Goal: Find specific page/section: Find specific page/section

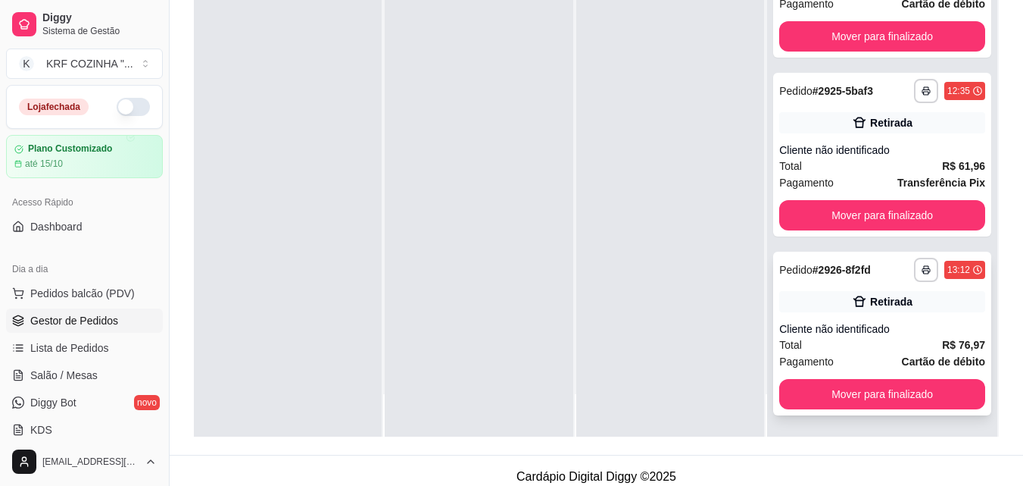
scroll to position [231, 0]
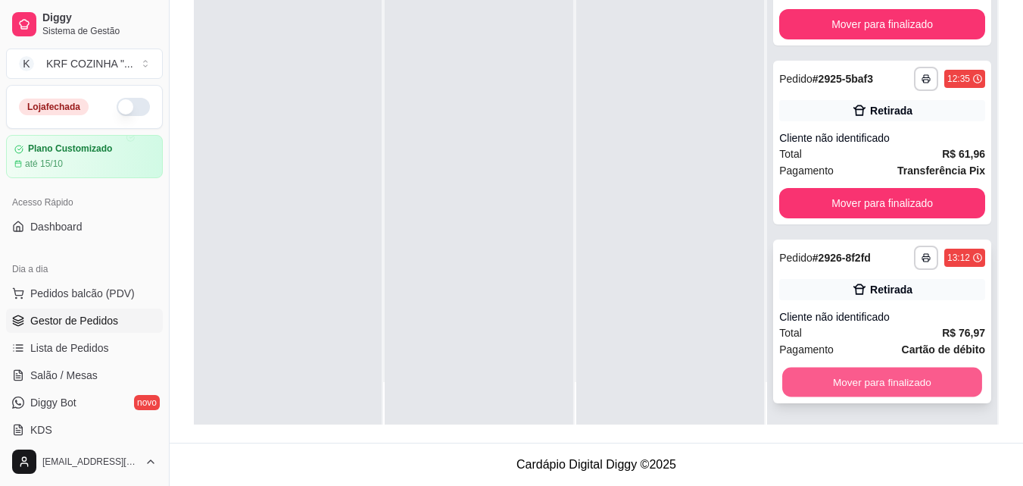
click at [871, 389] on button "Mover para finalizado" at bounding box center [882, 382] width 200 height 30
click at [872, 376] on button "Mover para finalizado" at bounding box center [882, 382] width 206 height 30
click at [872, 376] on button "Mover para finalizado" at bounding box center [882, 382] width 200 height 30
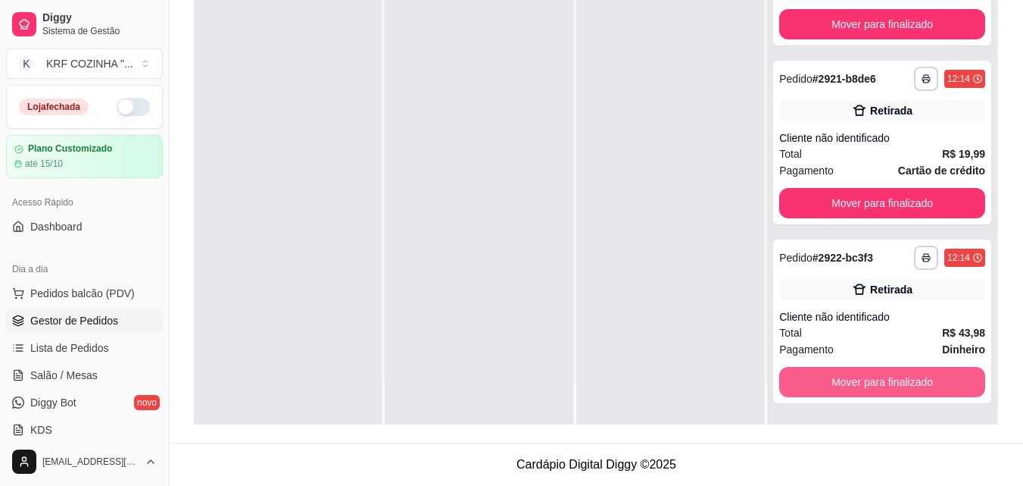
scroll to position [4323, 0]
click at [872, 376] on button "Mover para finalizado" at bounding box center [882, 382] width 200 height 30
click at [872, 377] on button "Mover para finalizado" at bounding box center [882, 382] width 200 height 30
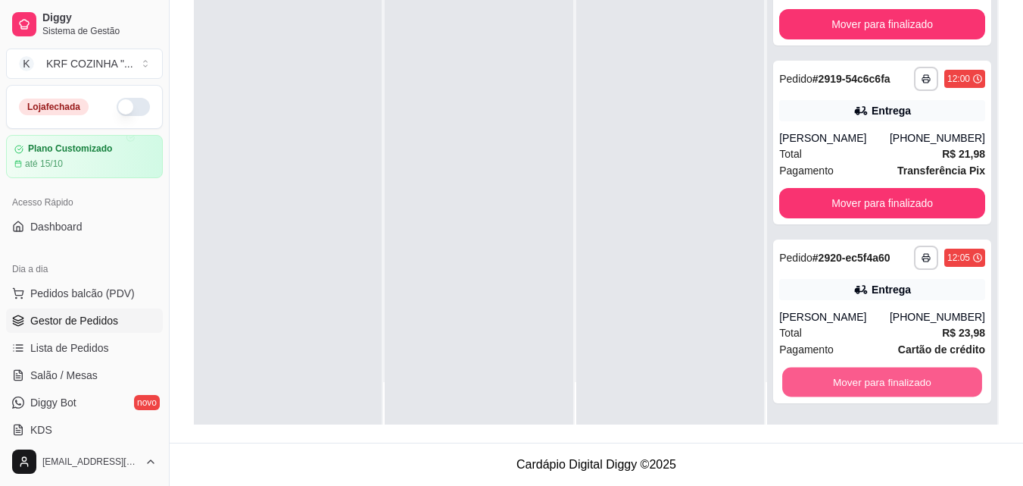
click at [872, 377] on button "Mover para finalizado" at bounding box center [882, 382] width 200 height 30
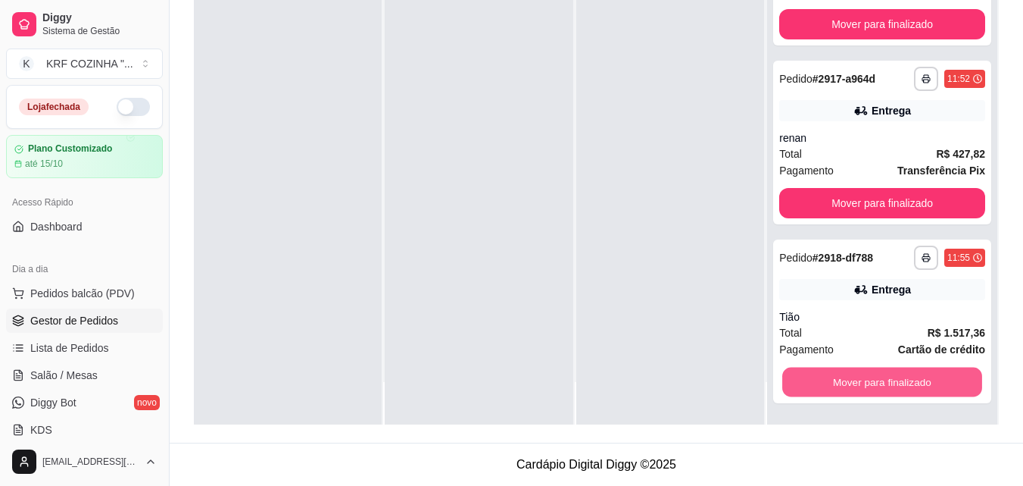
click at [872, 377] on button "Mover para finalizado" at bounding box center [882, 382] width 200 height 30
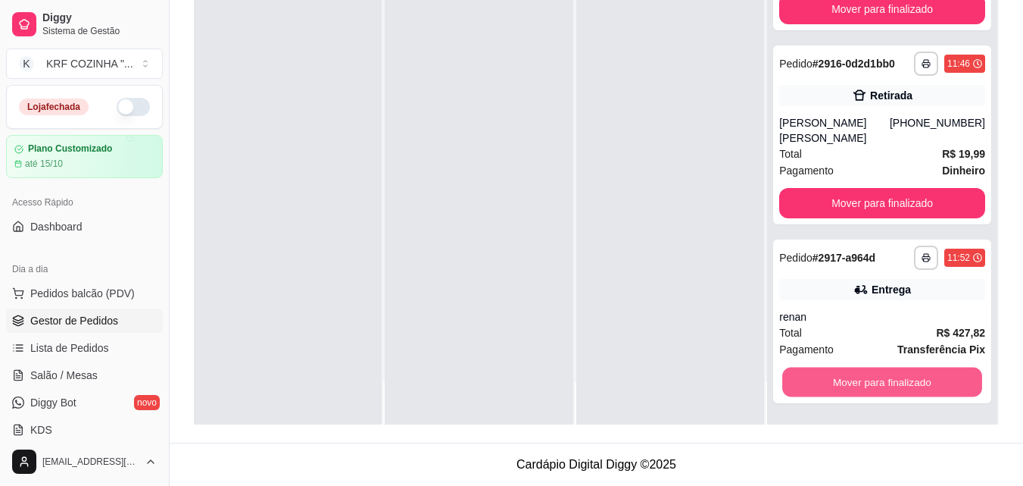
click at [872, 377] on button "Mover para finalizado" at bounding box center [882, 382] width 200 height 30
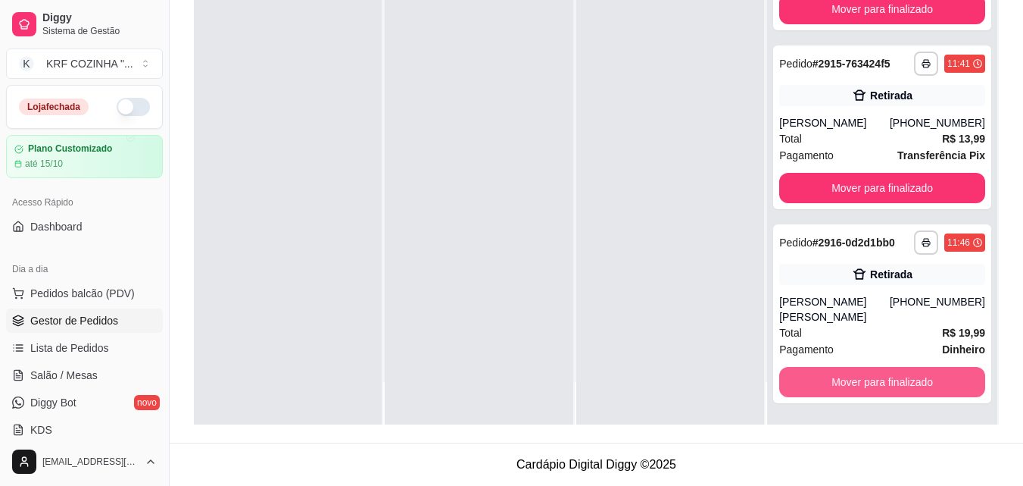
click at [872, 377] on button "Mover para finalizado" at bounding box center [882, 382] width 206 height 30
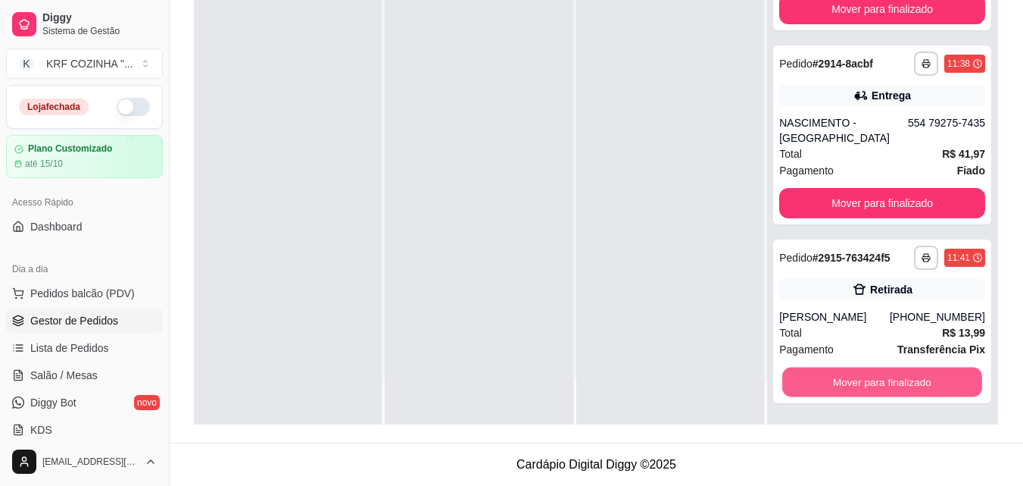
click at [872, 377] on button "Mover para finalizado" at bounding box center [882, 382] width 200 height 30
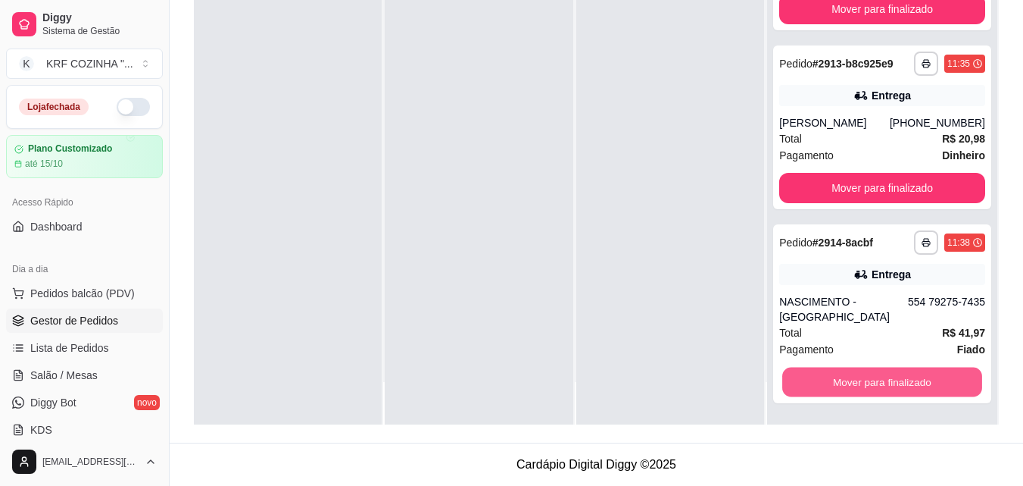
click at [872, 377] on button "Mover para finalizado" at bounding box center [882, 382] width 200 height 30
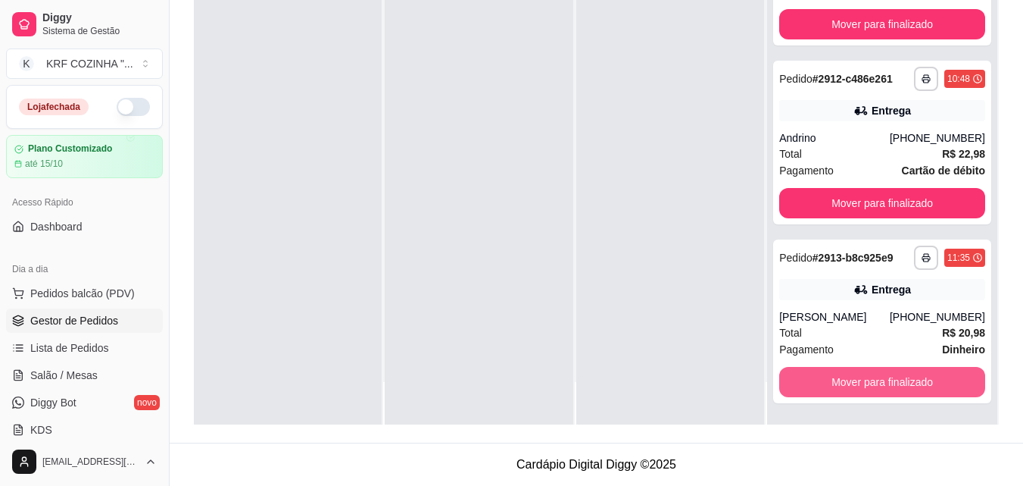
scroll to position [2544, 0]
click at [872, 377] on button "Mover para finalizado" at bounding box center [882, 382] width 200 height 30
click at [872, 379] on button "Mover para finalizado" at bounding box center [882, 382] width 200 height 30
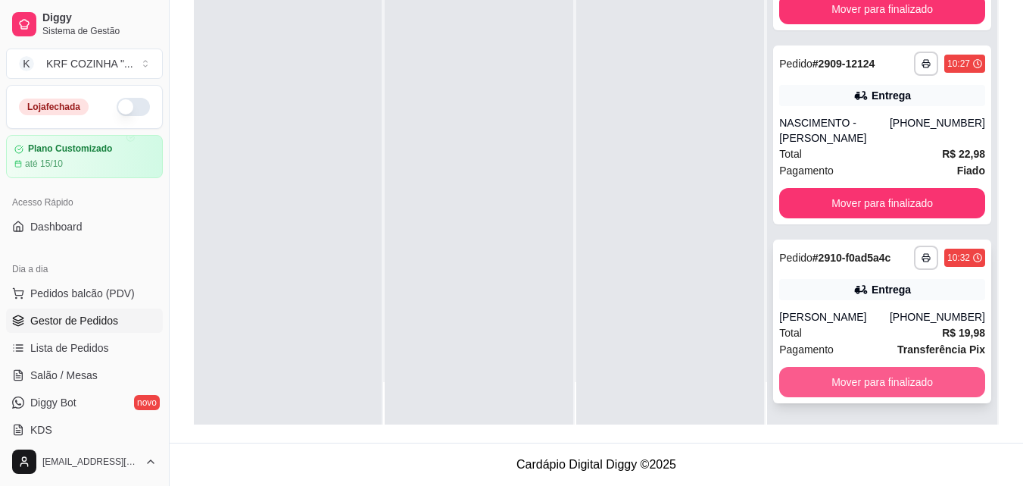
scroll to position [1972, 0]
click at [870, 383] on button "Mover para finalizado" at bounding box center [882, 382] width 200 height 30
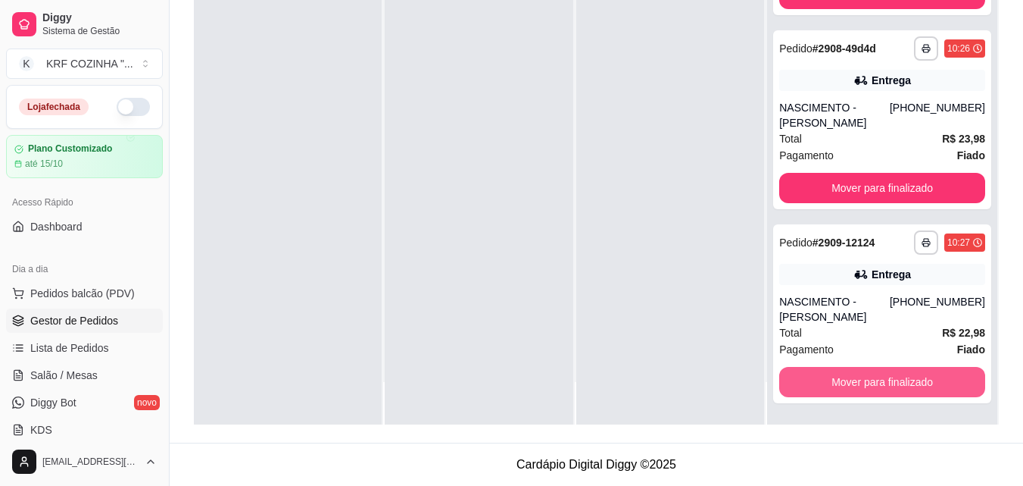
click at [870, 383] on button "Mover para finalizado" at bounding box center [882, 382] width 206 height 30
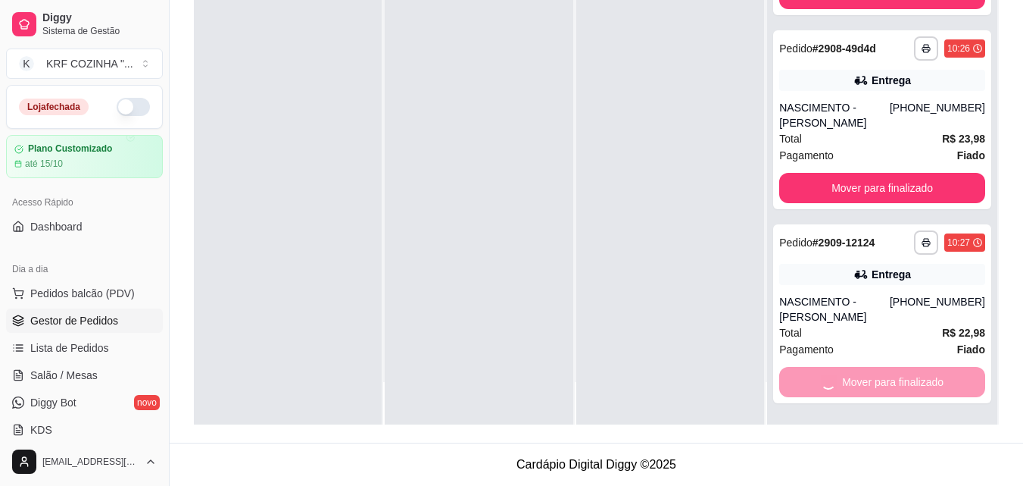
scroll to position [1560, 0]
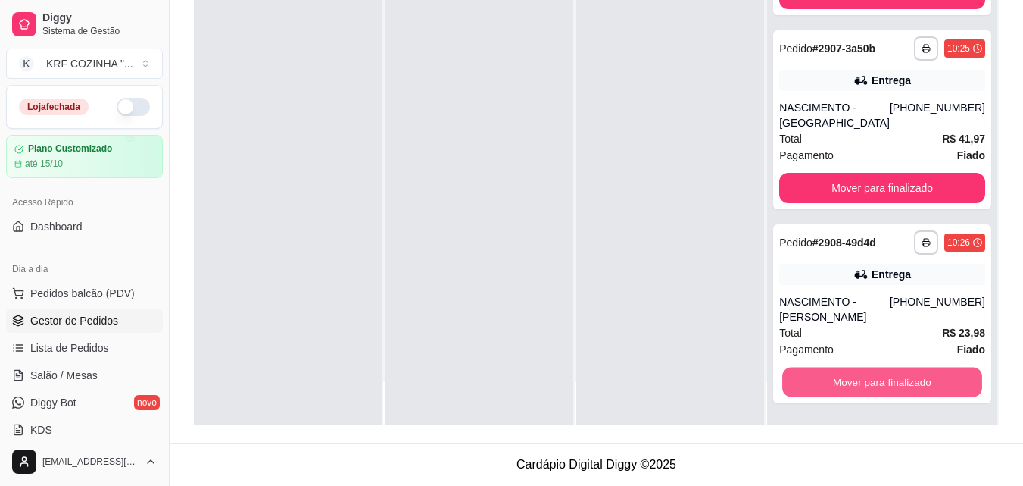
click at [870, 383] on button "Mover para finalizado" at bounding box center [882, 382] width 200 height 30
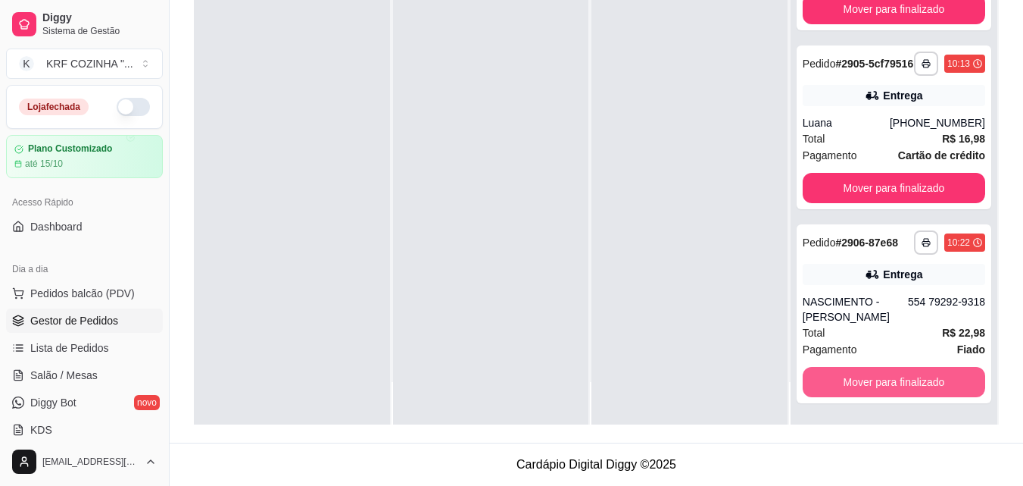
scroll to position [1132, 0]
click at [870, 384] on button "Mover para finalizado" at bounding box center [893, 382] width 177 height 30
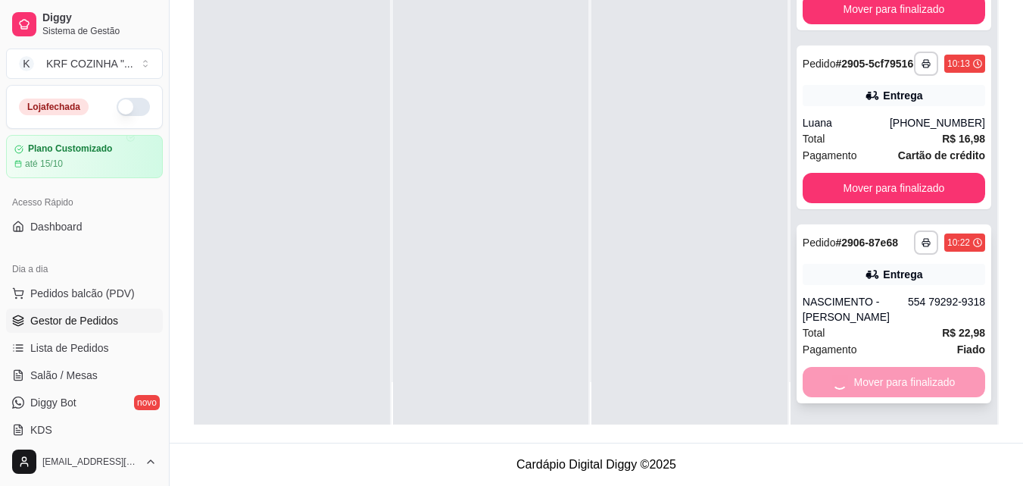
scroll to position [911, 0]
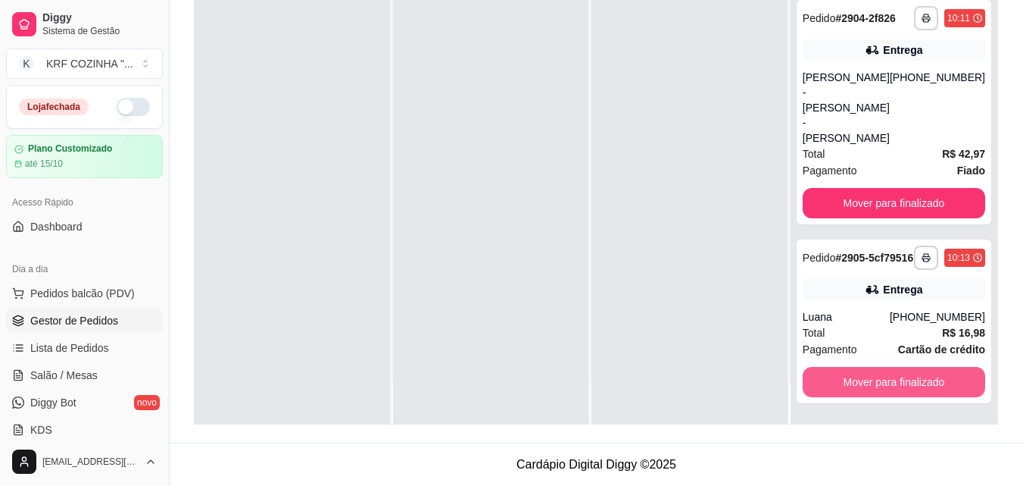
click at [870, 383] on button "Mover para finalizado" at bounding box center [894, 382] width 183 height 30
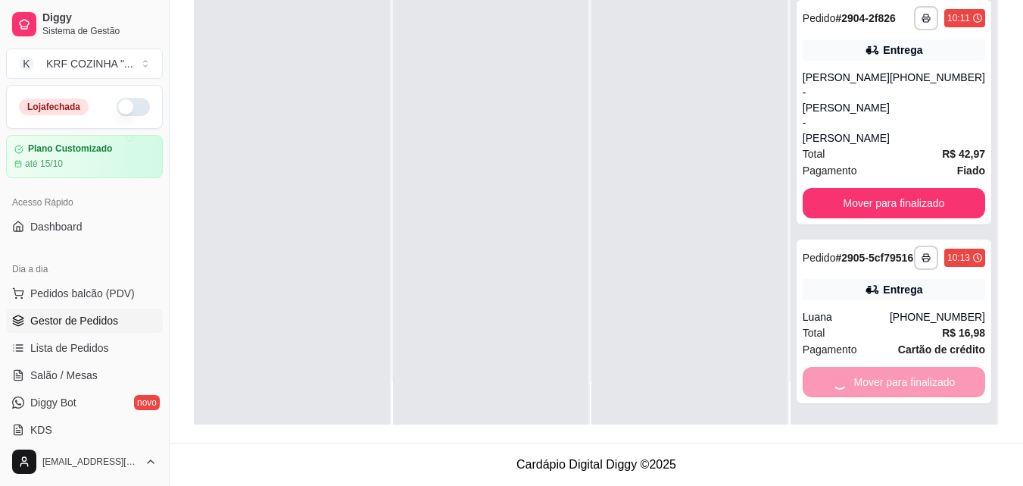
scroll to position [720, 0]
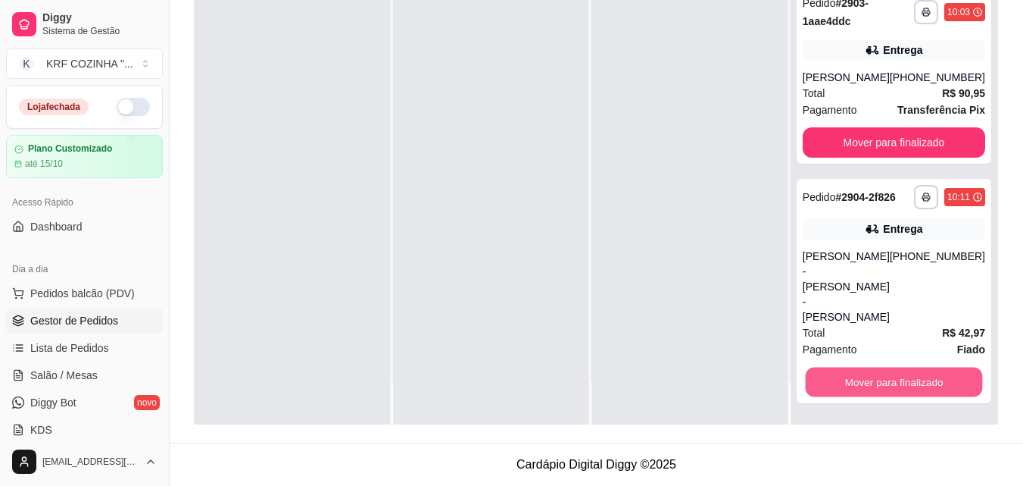
click at [870, 383] on button "Mover para finalizado" at bounding box center [893, 382] width 177 height 30
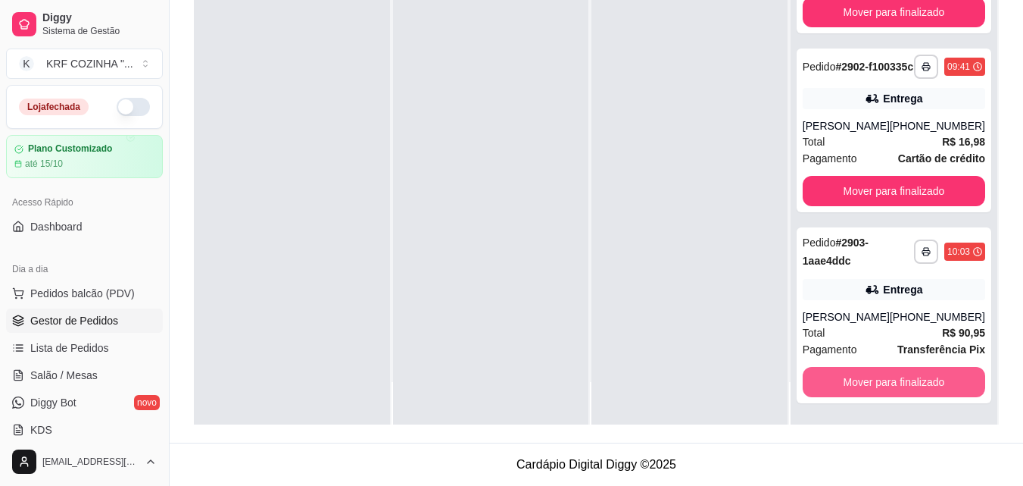
scroll to position [499, 0]
click at [870, 383] on button "Mover para finalizado" at bounding box center [894, 382] width 183 height 30
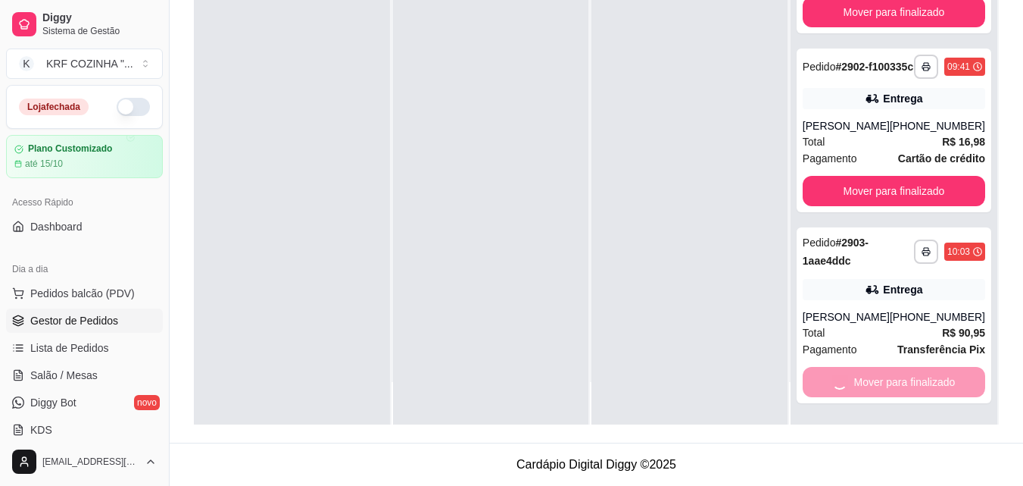
scroll to position [308, 0]
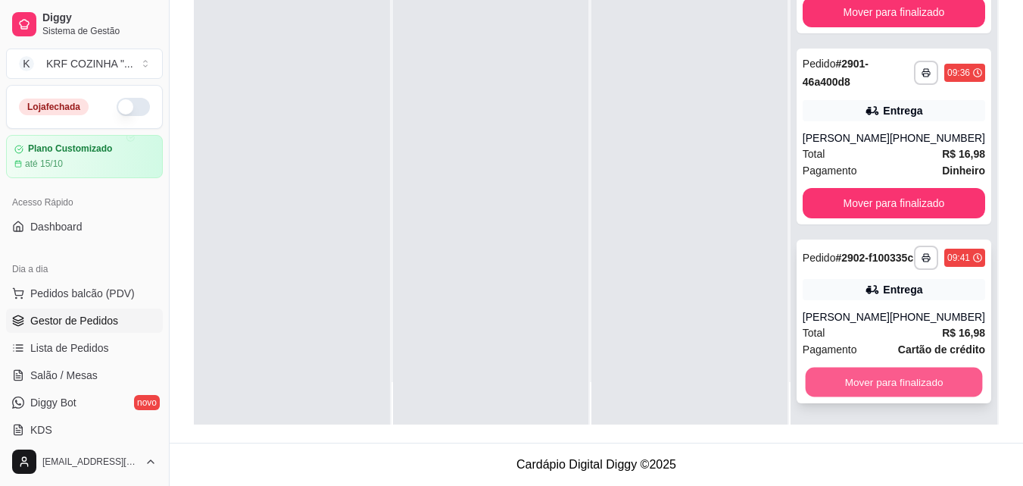
click at [870, 382] on button "Mover para finalizado" at bounding box center [893, 382] width 177 height 30
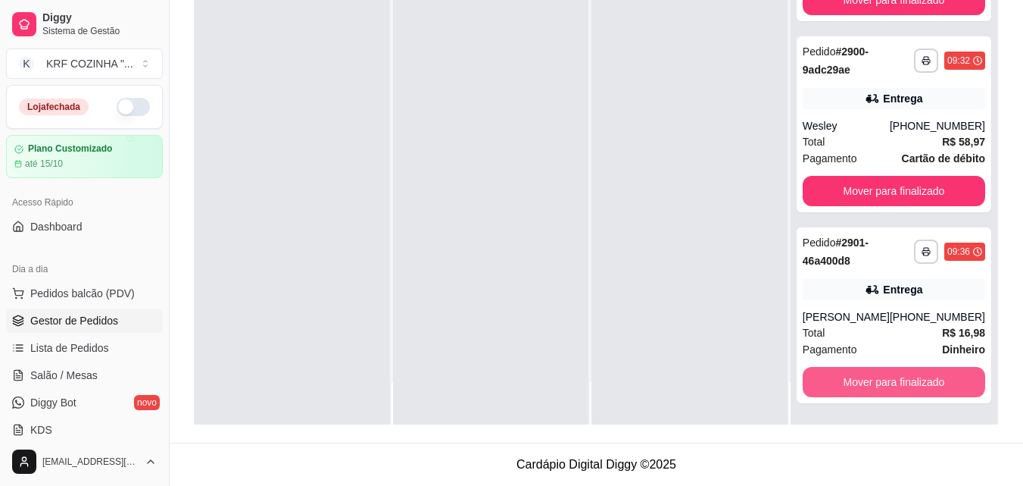
click at [870, 382] on button "Mover para finalizado" at bounding box center [894, 382] width 183 height 30
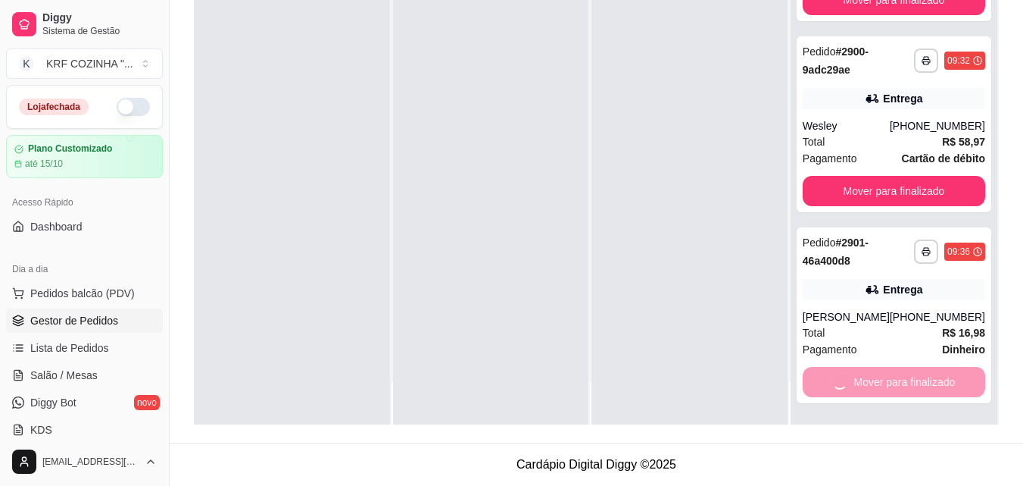
scroll to position [0, 0]
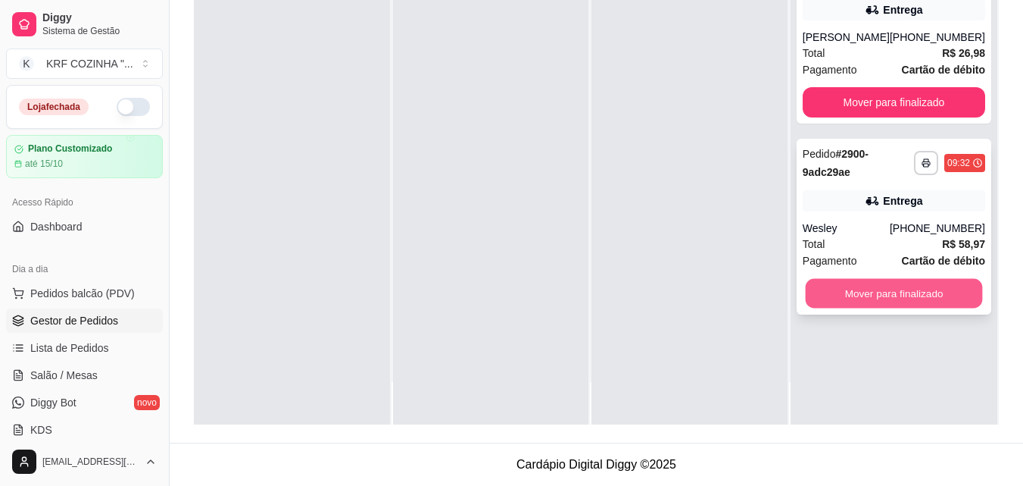
click at [895, 297] on button "Mover para finalizado" at bounding box center [893, 294] width 177 height 30
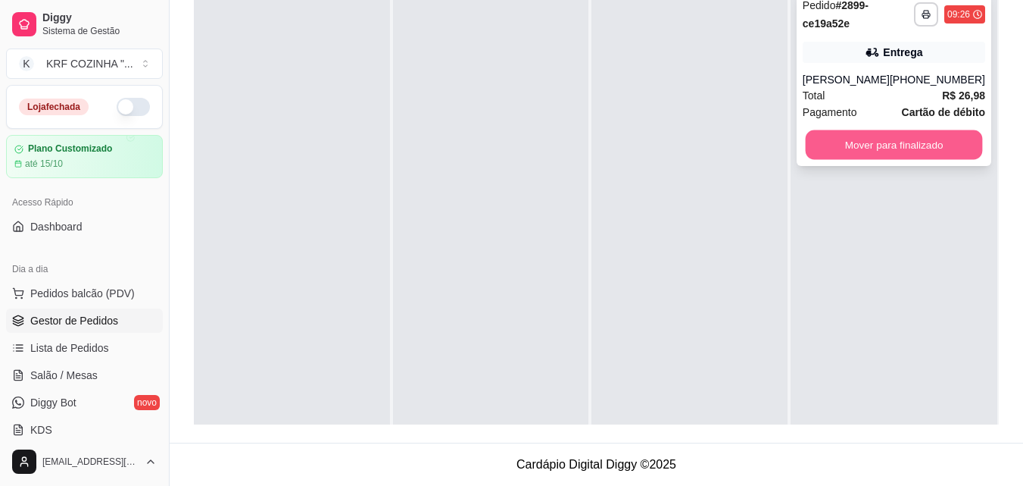
click at [895, 140] on button "Mover para finalizado" at bounding box center [893, 145] width 177 height 30
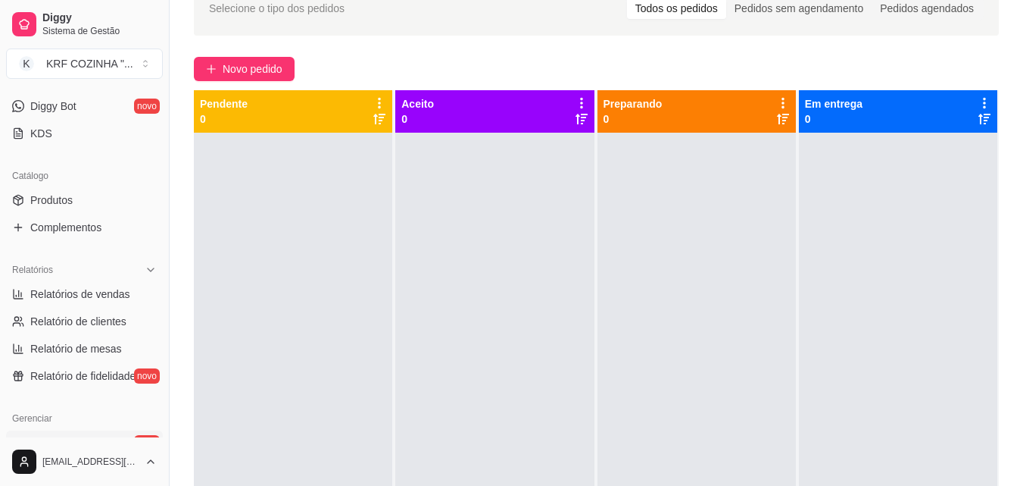
scroll to position [379, 0]
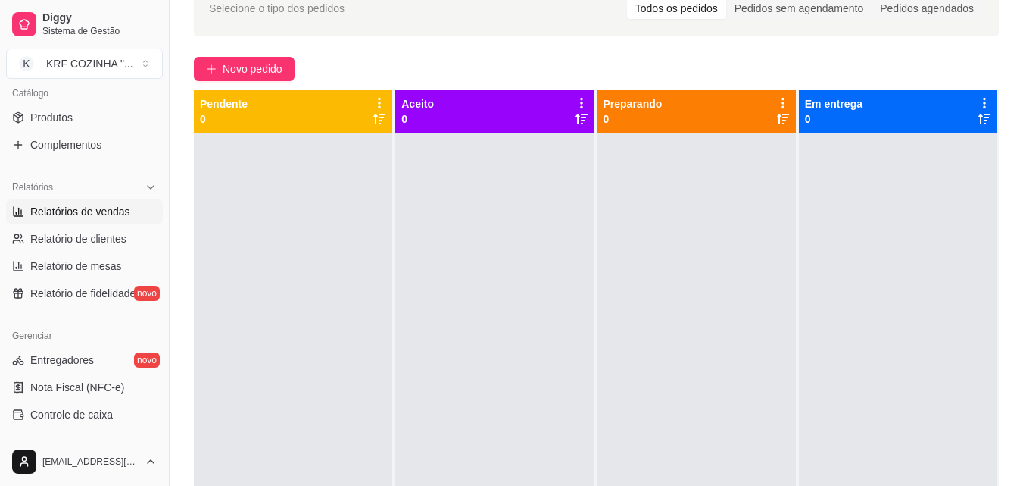
click at [105, 212] on span "Relatórios de vendas" at bounding box center [80, 211] width 100 height 15
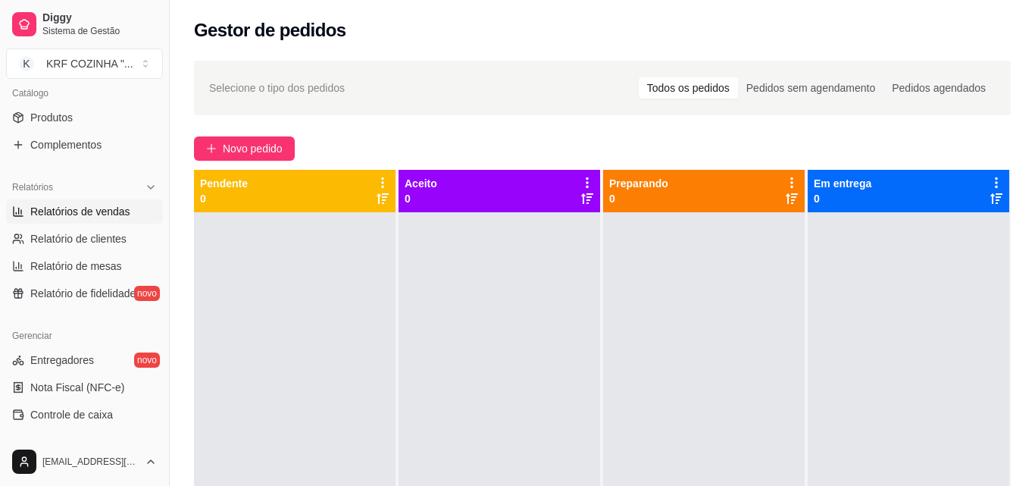
select select "ALL"
select select "0"
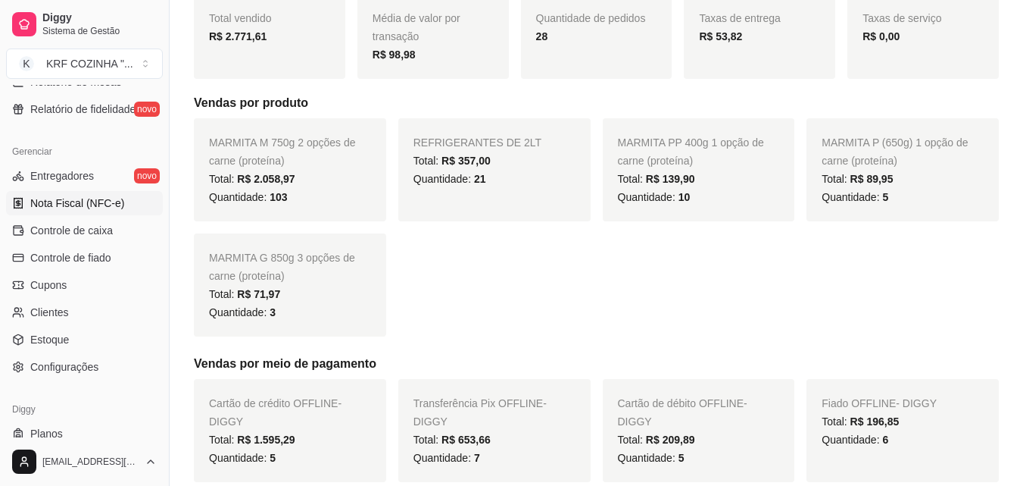
scroll to position [529, 0]
